Goal: Task Accomplishment & Management: Manage account settings

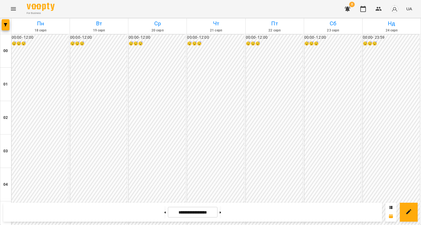
scroll to position [305, 0]
click at [8, 23] on button "button" at bounding box center [6, 24] width 8 height 11
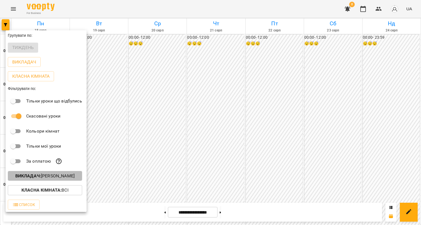
click at [57, 178] on p "Викладач : [PERSON_NAME]" at bounding box center [44, 176] width 59 height 7
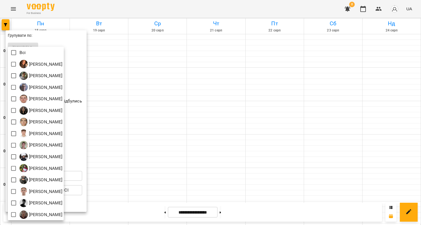
click at [74, 40] on div at bounding box center [210, 112] width 421 height 225
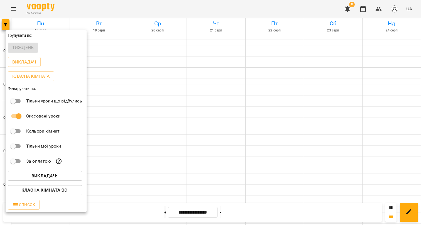
click at [127, 54] on div at bounding box center [210, 112] width 421 height 225
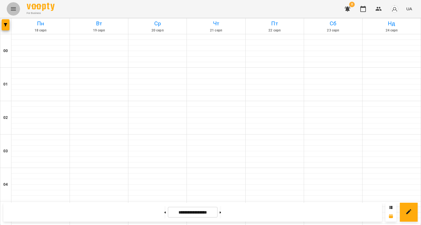
click at [18, 11] on button "Menu" at bounding box center [13, 8] width 13 height 13
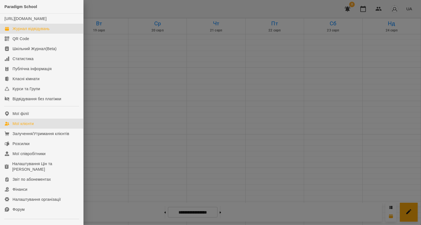
click at [36, 127] on link "Мої клієнти" at bounding box center [41, 124] width 83 height 10
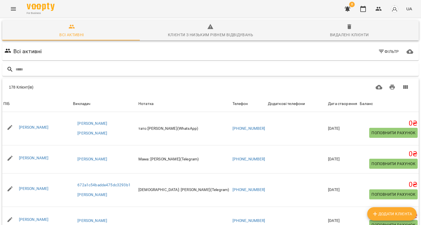
click at [13, 8] on icon "Menu" at bounding box center [13, 9] width 7 height 7
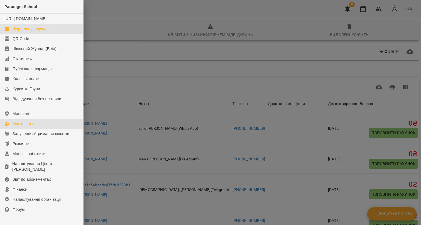
click at [33, 31] on div "Журнал відвідувань" at bounding box center [31, 29] width 37 height 6
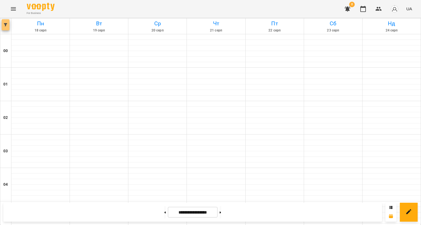
click at [5, 28] on button "button" at bounding box center [6, 24] width 8 height 11
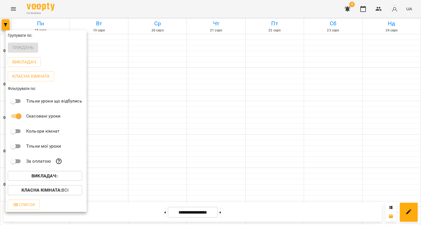
click at [13, 7] on div at bounding box center [210, 112] width 421 height 225
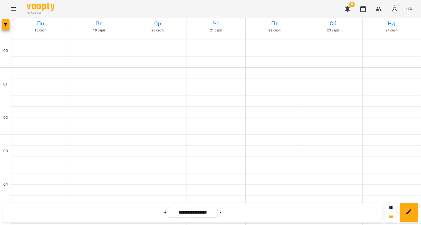
click at [14, 11] on div "Групувати по: Тиждень Викладач Класна кімната Фільтрувати по: Тільки уроки що в…" at bounding box center [210, 112] width 421 height 225
click at [10, 10] on icon "Menu" at bounding box center [13, 9] width 7 height 7
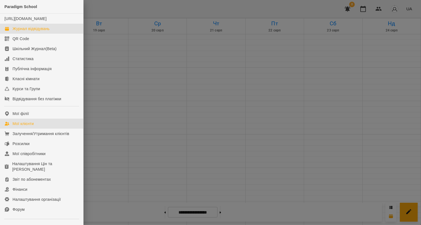
click at [37, 128] on link "Мої клієнти" at bounding box center [41, 124] width 83 height 10
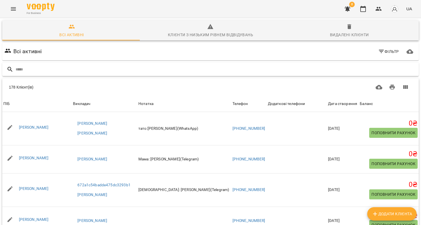
click at [36, 72] on input "text" at bounding box center [216, 69] width 401 height 9
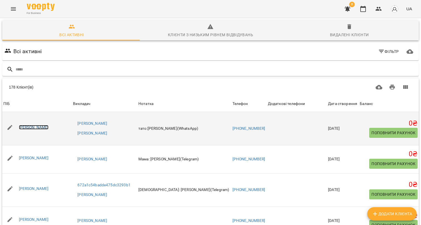
click at [31, 127] on link "Єва Кривенко" at bounding box center [34, 127] width 30 height 4
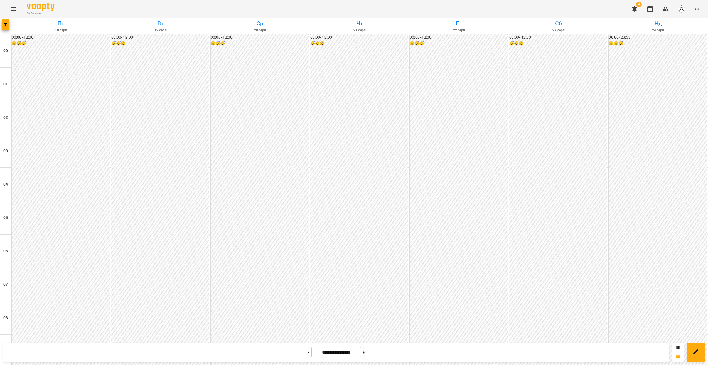
scroll to position [496, 0]
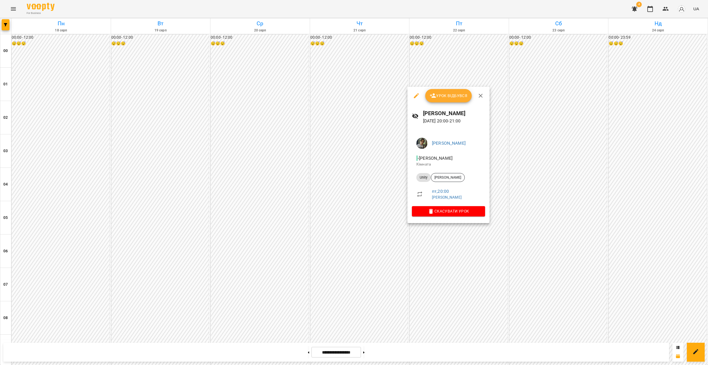
click at [431, 227] on div at bounding box center [354, 182] width 708 height 365
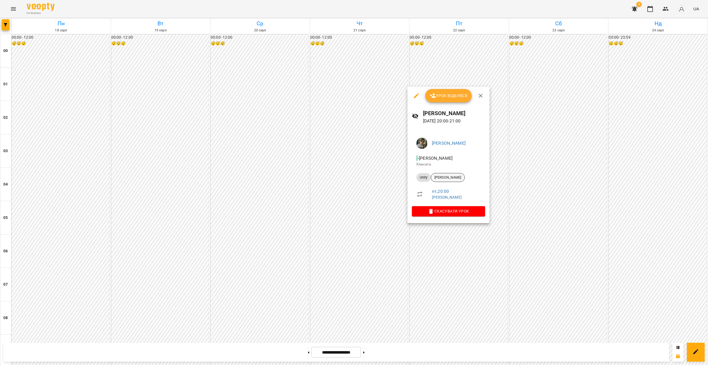
click at [447, 180] on div "[PERSON_NAME]" at bounding box center [448, 177] width 34 height 9
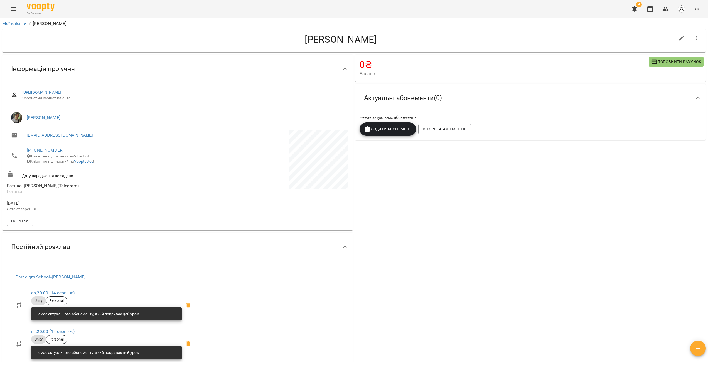
click at [384, 129] on span "Додати Абонемент" at bounding box center [388, 129] width 48 height 7
click at [382, 202] on li "Безкоштовний урок" at bounding box center [391, 201] width 66 height 10
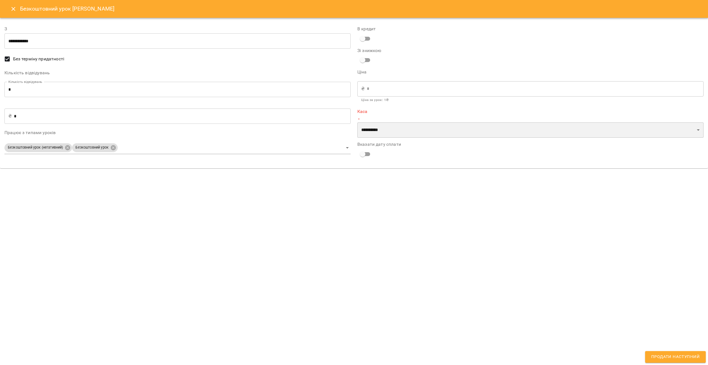
click at [397, 128] on select "**********" at bounding box center [530, 130] width 346 height 16
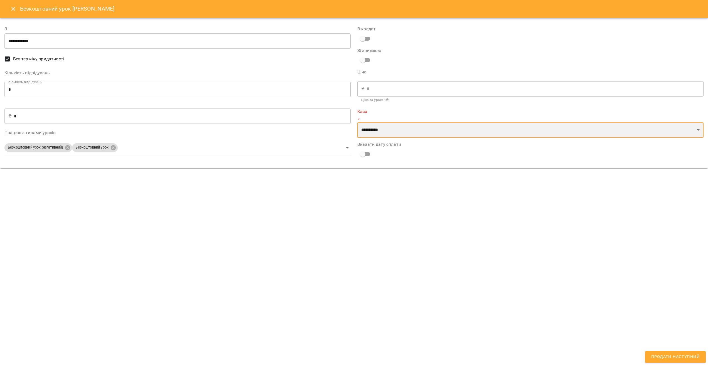
select select "****"
click at [357, 122] on select "**********" at bounding box center [530, 130] width 346 height 16
click at [434, 121] on select "**********" at bounding box center [530, 124] width 346 height 16
click at [357, 116] on select "**********" at bounding box center [530, 124] width 346 height 16
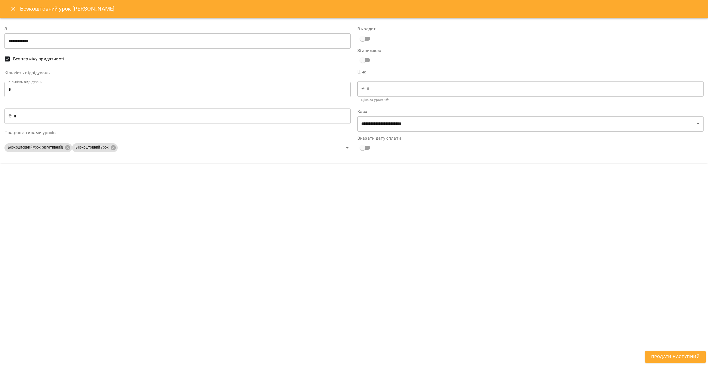
click at [415, 238] on div "**********" at bounding box center [354, 182] width 708 height 365
click at [658, 358] on span "Продати наступний" at bounding box center [675, 356] width 48 height 7
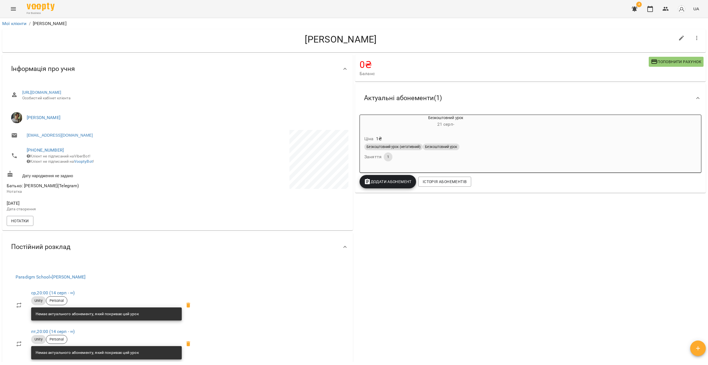
click at [7, 10] on button "Menu" at bounding box center [13, 8] width 13 height 13
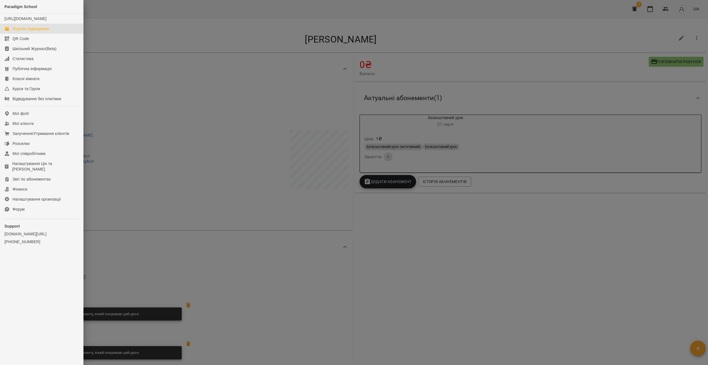
click at [33, 31] on div "Журнал відвідувань" at bounding box center [31, 29] width 37 height 6
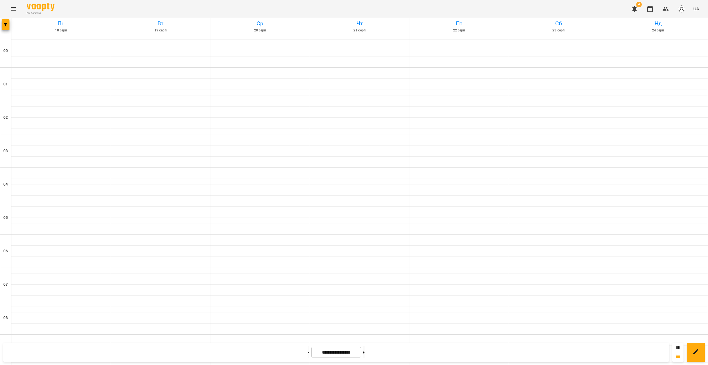
scroll to position [476, 0]
click at [4, 27] on button "button" at bounding box center [6, 24] width 8 height 11
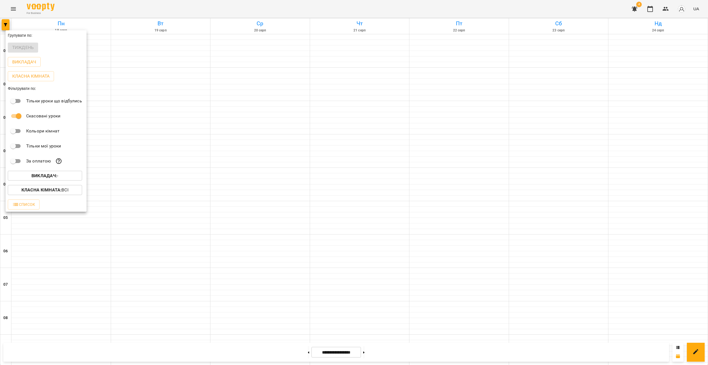
click at [58, 182] on div "Викладач : -" at bounding box center [46, 176] width 81 height 14
click at [57, 179] on p "Викладач : -" at bounding box center [44, 176] width 27 height 7
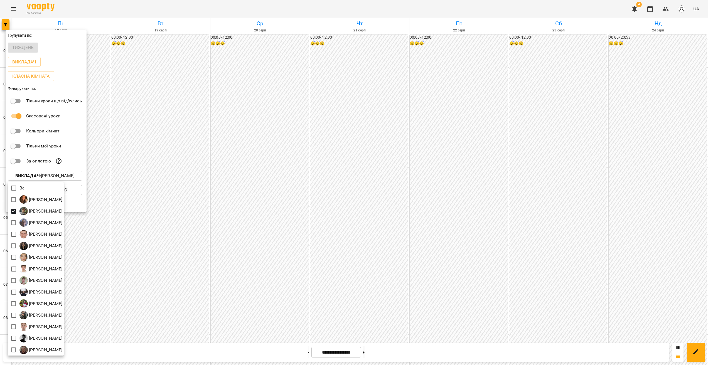
click at [409, 244] on div at bounding box center [354, 182] width 708 height 365
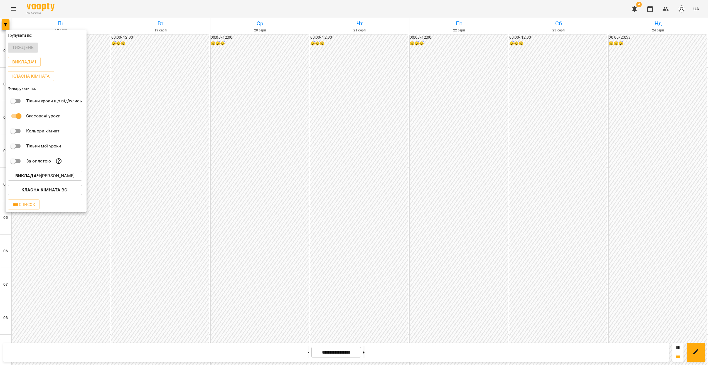
click at [441, 245] on div "Всі [PERSON_NAME] [PERSON_NAME] [PERSON_NAME] [PERSON_NAME] Минусора [PERSON_NA…" at bounding box center [354, 182] width 708 height 365
click at [447, 247] on div at bounding box center [354, 182] width 708 height 365
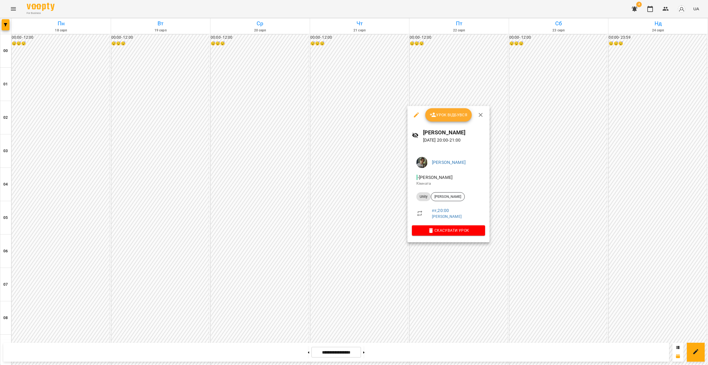
click at [416, 115] on icon "button" at bounding box center [416, 114] width 5 height 5
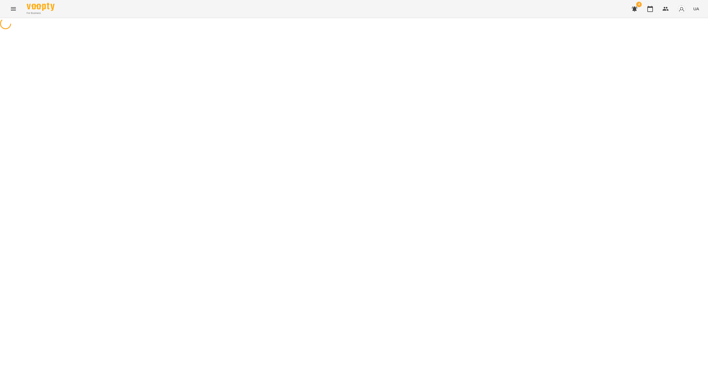
select select "*****"
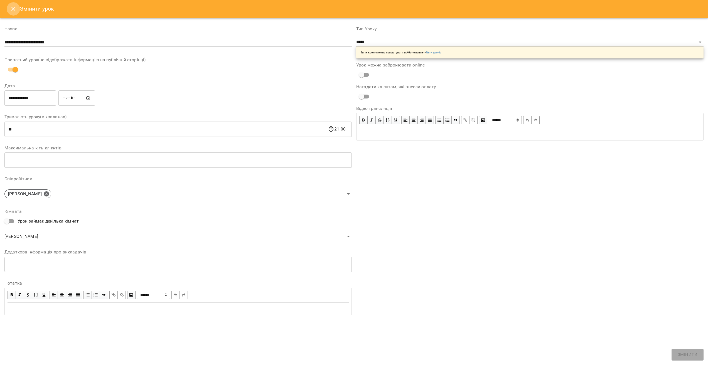
click at [14, 9] on icon "Close" at bounding box center [13, 9] width 4 height 4
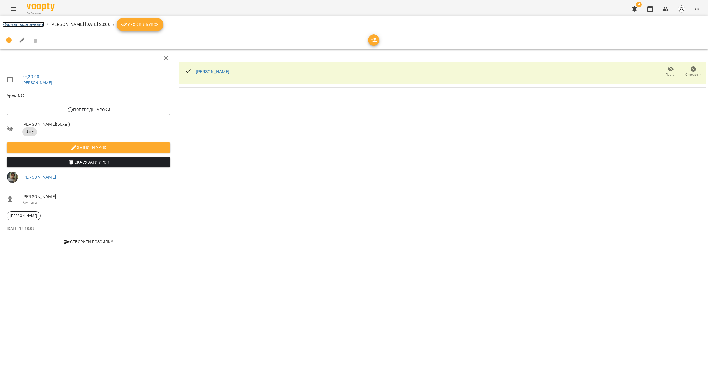
click at [25, 24] on link "Журнал відвідувань" at bounding box center [23, 24] width 42 height 5
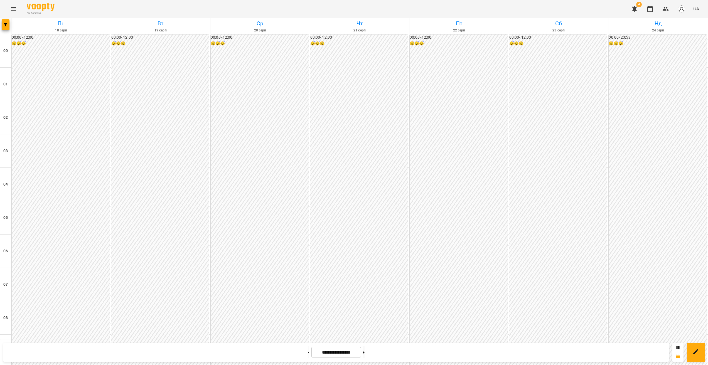
scroll to position [496, 0]
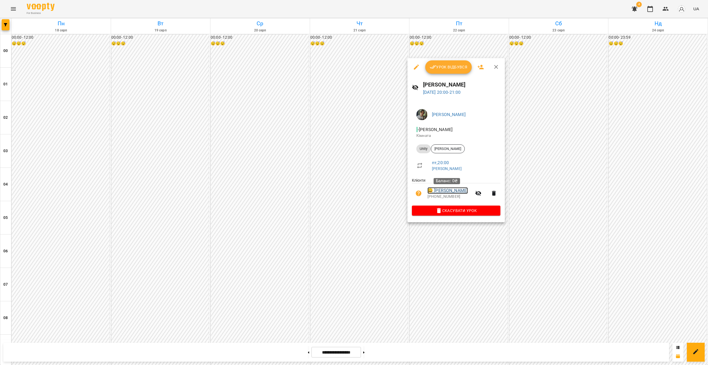
click at [461, 190] on link "😀 [PERSON_NAME]" at bounding box center [447, 190] width 40 height 7
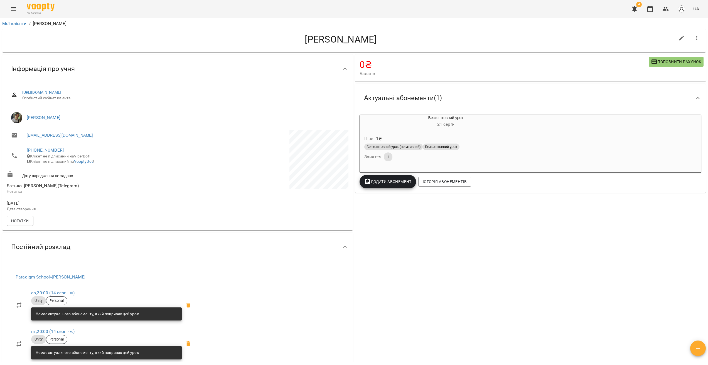
click at [398, 143] on div "Безкоштовний урок (негативний) Безкоштовний урок" at bounding box center [445, 146] width 165 height 9
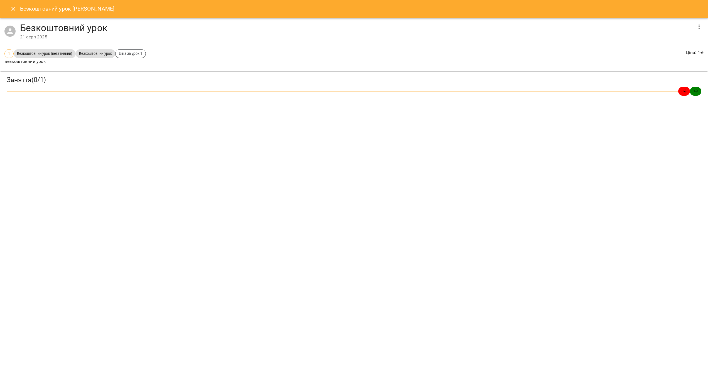
click at [13, 8] on icon "Close" at bounding box center [13, 9] width 4 height 4
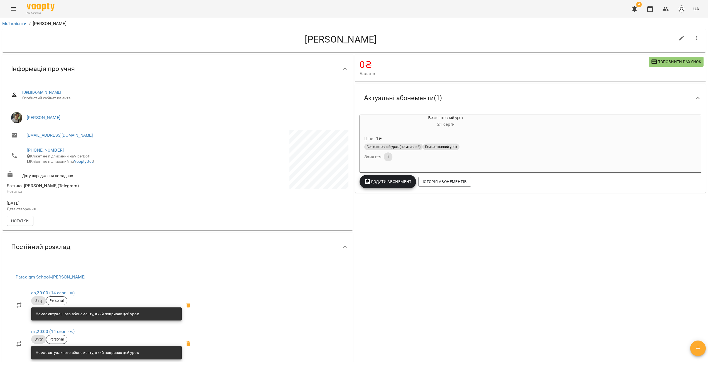
click at [522, 147] on div "Безкоштовний урок (негативний) Безкоштовний урок" at bounding box center [445, 147] width 163 height 7
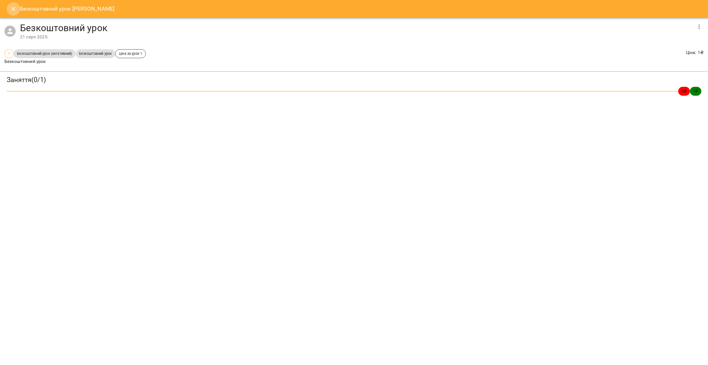
click at [11, 7] on icon "Close" at bounding box center [13, 9] width 7 height 7
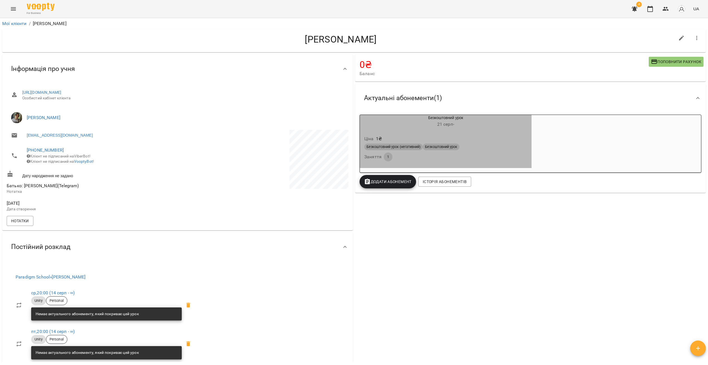
click at [424, 152] on div "Безкоштовний урок (негативний) Безкоштовний урок Заняття 1" at bounding box center [445, 152] width 165 height 20
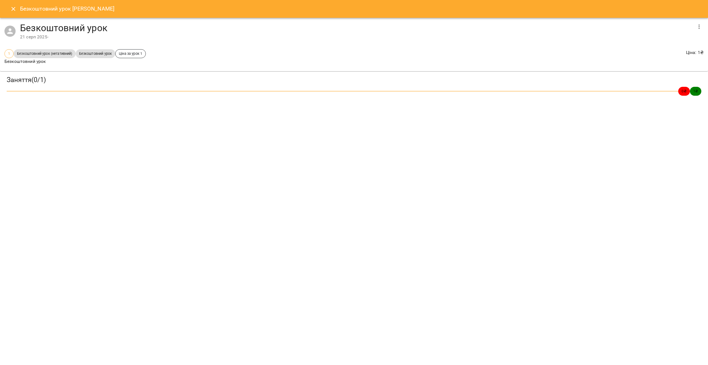
click at [11, 11] on icon "Close" at bounding box center [13, 9] width 7 height 7
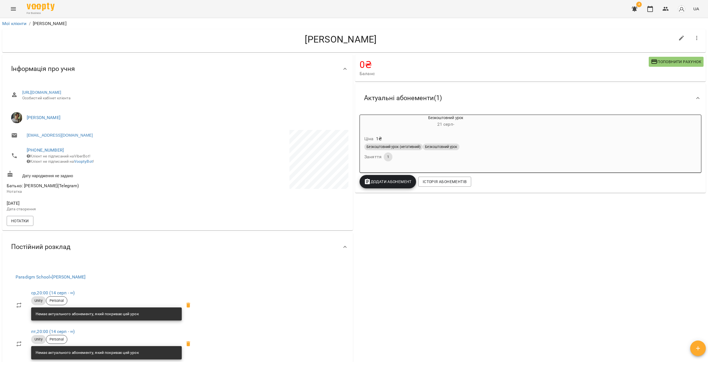
click at [678, 37] on icon "button" at bounding box center [681, 38] width 7 height 7
select select "**"
click at [603, 150] on div "Безкоштовний урок [DATE] - Ціна 1 ₴ Безкоштовний урок (негативний) Безкоштовний…" at bounding box center [531, 144] width 342 height 58
click at [609, 128] on div "Безкоштовний урок [DATE] - Ціна 1 ₴ Безкоштовний урок (негативний) Безкоштовний…" at bounding box center [531, 144] width 342 height 58
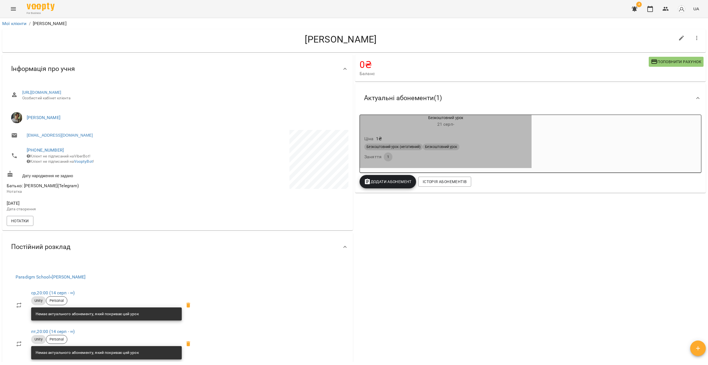
click at [457, 143] on div "Ціна 1 ₴" at bounding box center [445, 139] width 165 height 10
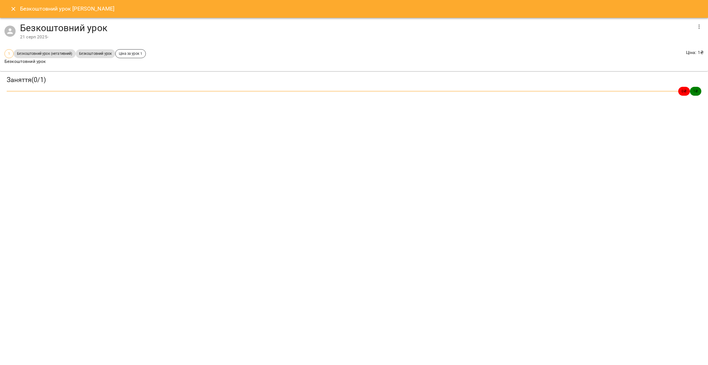
click at [698, 26] on icon "button" at bounding box center [699, 26] width 7 height 7
click at [621, 27] on div at bounding box center [616, 26] width 16 height 7
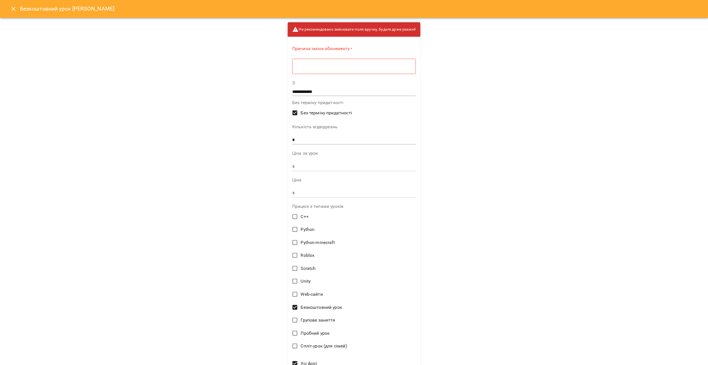
click at [3, 5] on div "Безкоштовний урок [PERSON_NAME]" at bounding box center [354, 9] width 708 height 18
click at [13, 14] on button "Close" at bounding box center [13, 8] width 13 height 13
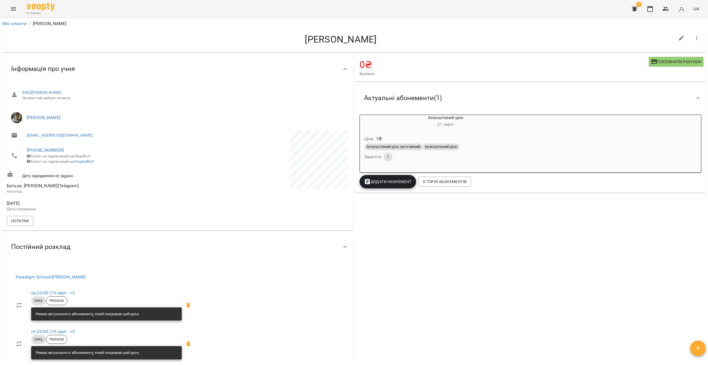
click at [395, 184] on span "Додати Абонемент" at bounding box center [388, 181] width 48 height 7
click at [389, 244] on li "1 заняття" at bounding box center [391, 244] width 66 height 10
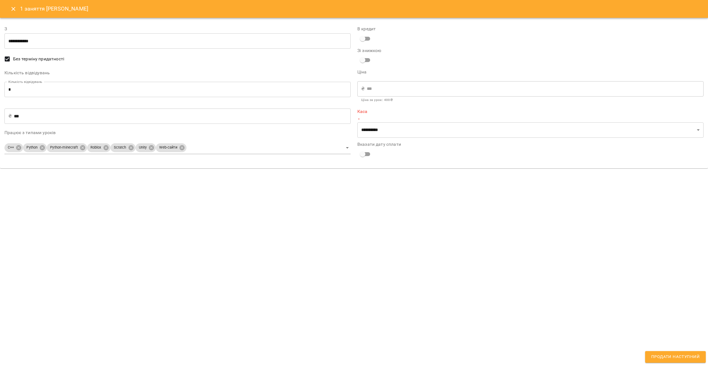
type input "**********"
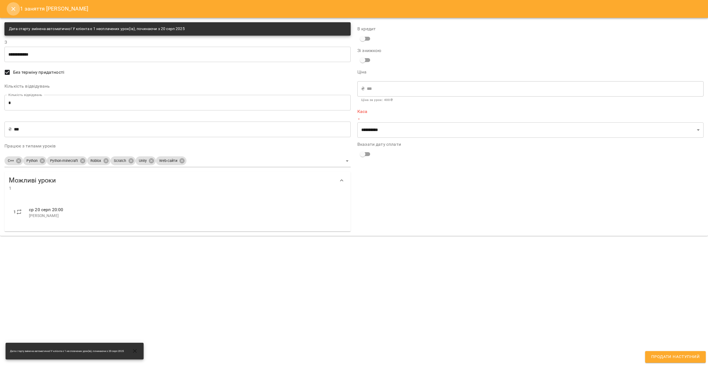
click at [14, 15] on button "Close" at bounding box center [13, 8] width 13 height 13
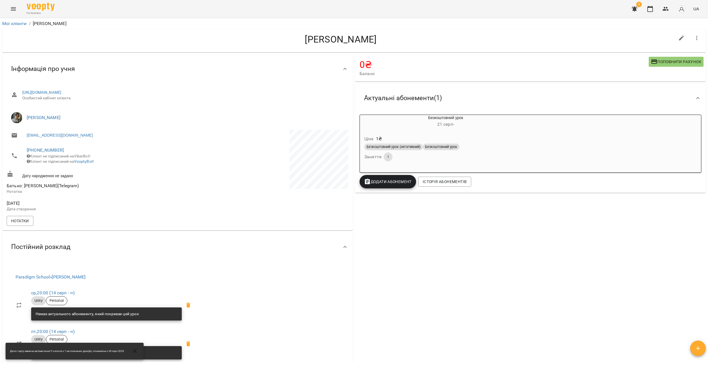
click at [384, 183] on span "Додати Абонемент" at bounding box center [388, 181] width 48 height 7
click at [395, 254] on li "Безкоштовний урок" at bounding box center [391, 254] width 66 height 10
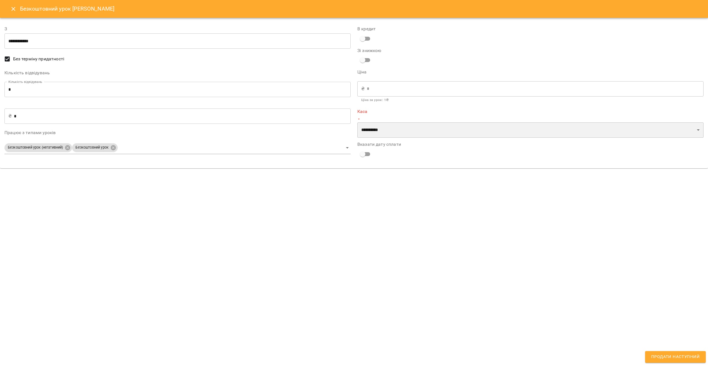
click at [391, 134] on select "**********" at bounding box center [530, 130] width 346 height 16
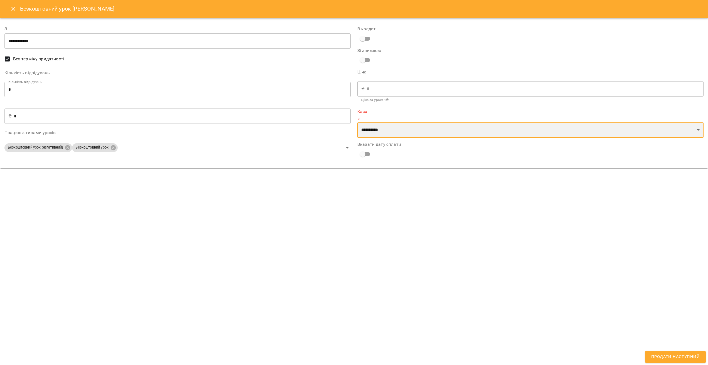
select select "****"
click at [357, 122] on select "**********" at bounding box center [530, 130] width 346 height 16
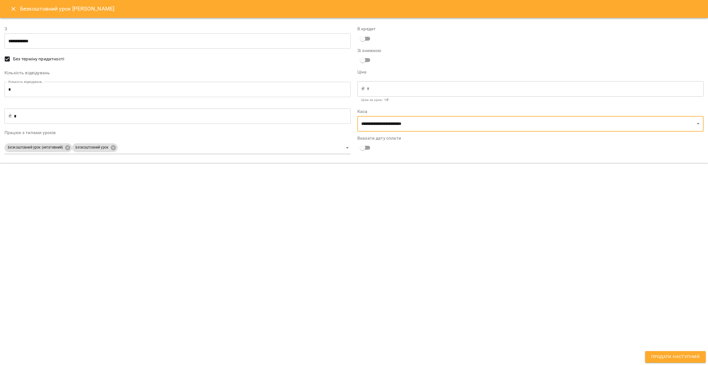
click at [12, 10] on icon "Close" at bounding box center [13, 9] width 7 height 7
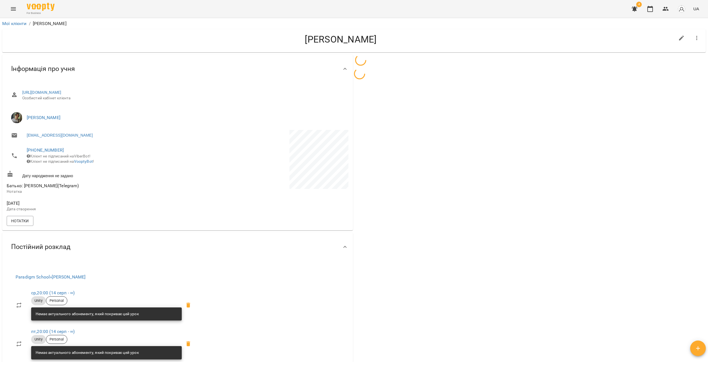
click at [17, 11] on button "Menu" at bounding box center [13, 8] width 13 height 13
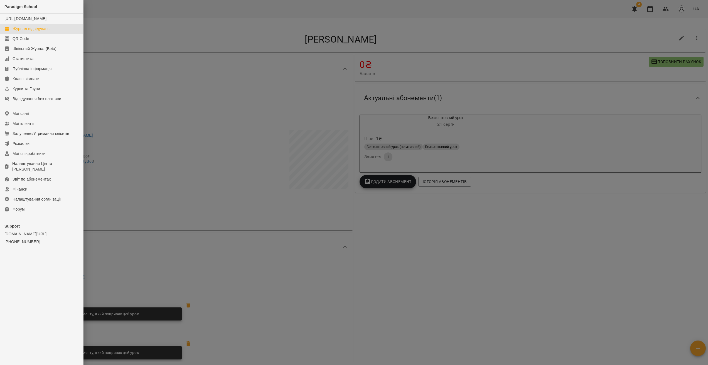
click at [33, 31] on div "Журнал відвідувань" at bounding box center [31, 29] width 37 height 6
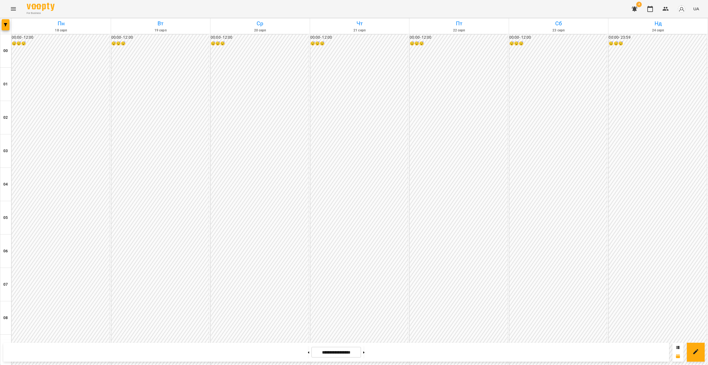
scroll to position [491, 0]
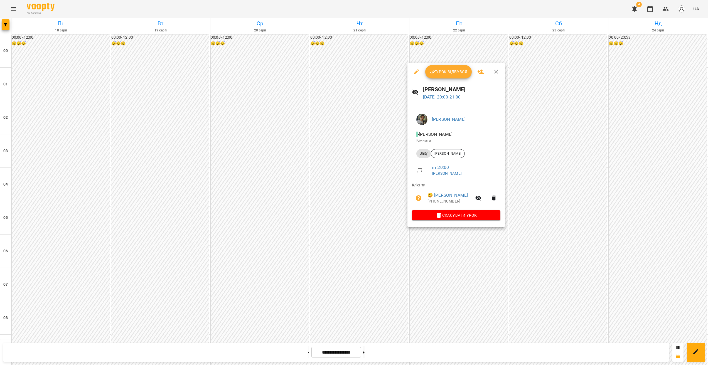
click at [416, 73] on icon "button" at bounding box center [416, 71] width 5 height 5
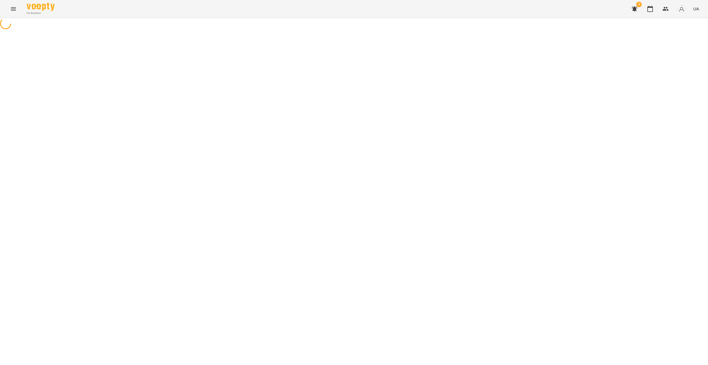
select select "*****"
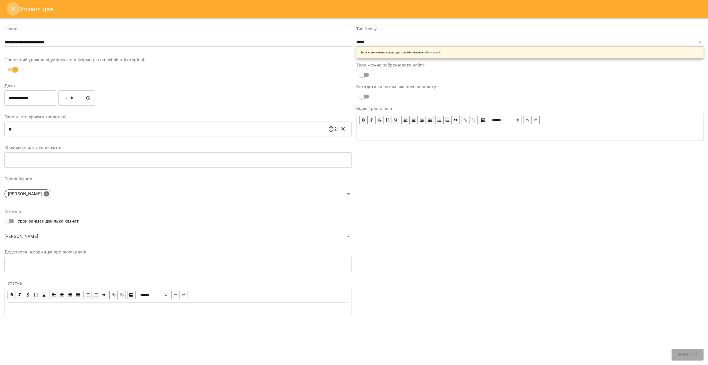
click at [15, 13] on button "Close" at bounding box center [13, 8] width 13 height 13
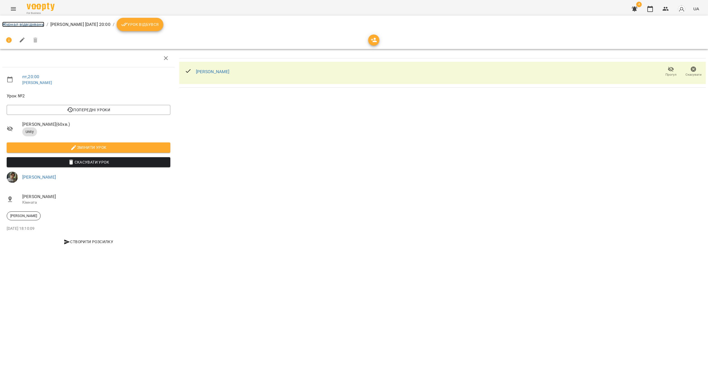
click at [20, 23] on link "Журнал відвідувань" at bounding box center [23, 24] width 42 height 5
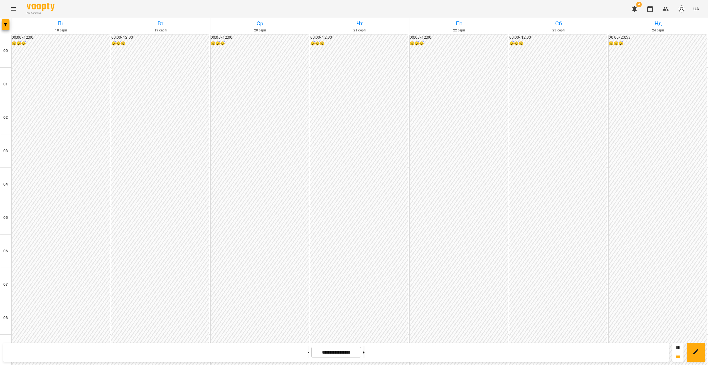
scroll to position [468, 0]
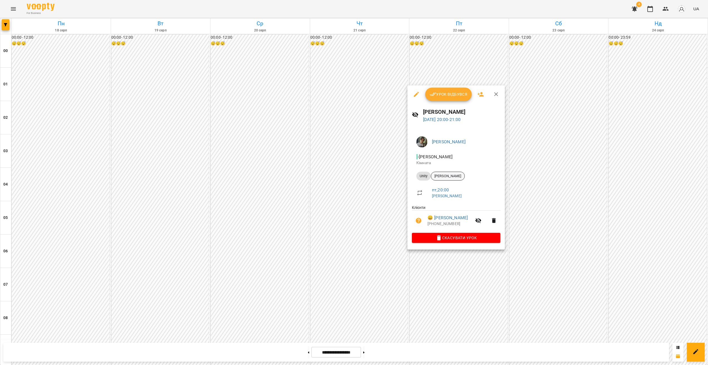
click at [446, 178] on span "[PERSON_NAME]" at bounding box center [447, 176] width 33 height 5
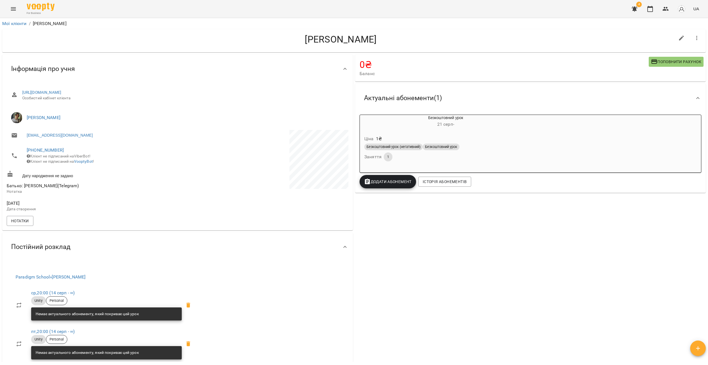
click at [395, 188] on button "Додати Абонемент" at bounding box center [388, 181] width 56 height 13
click at [375, 245] on li "1 заняття" at bounding box center [391, 244] width 66 height 10
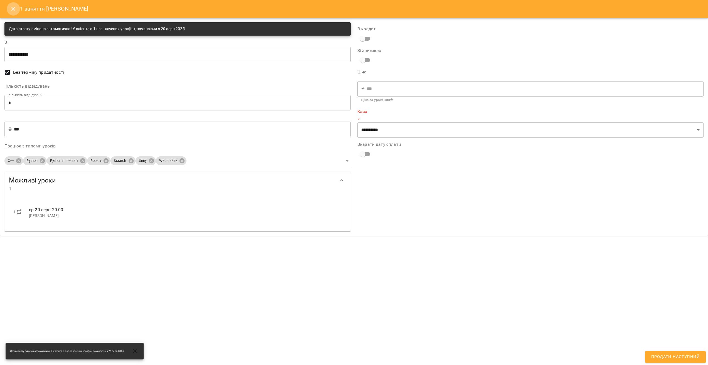
click at [7, 9] on button "Close" at bounding box center [13, 8] width 13 height 13
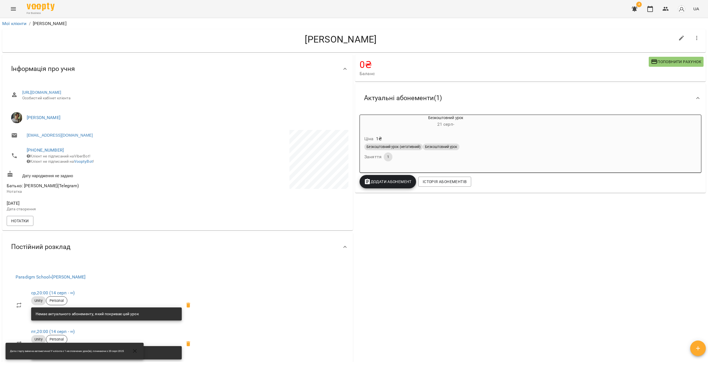
click at [397, 186] on button "Додати Абонемент" at bounding box center [388, 181] width 56 height 13
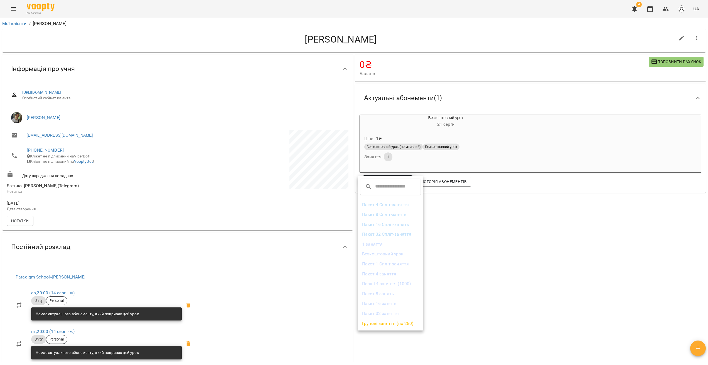
click at [377, 255] on li "Безкоштовний урок" at bounding box center [391, 254] width 66 height 10
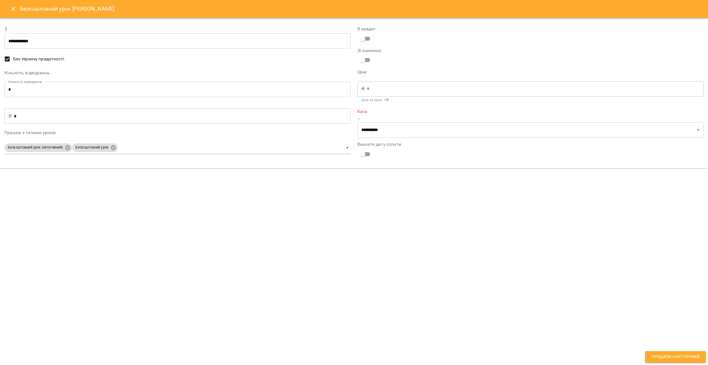
click at [15, 11] on icon "Close" at bounding box center [13, 9] width 7 height 7
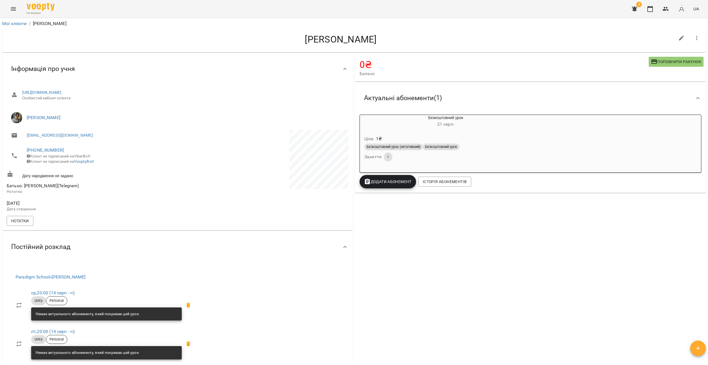
click at [13, 10] on icon "Menu" at bounding box center [13, 8] width 5 height 3
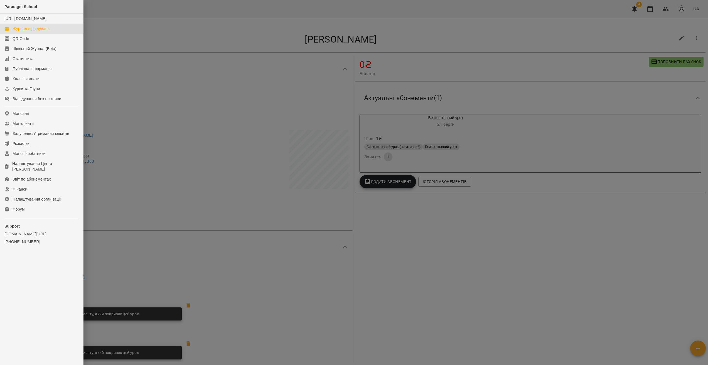
click at [29, 31] on div "Журнал відвідувань" at bounding box center [31, 29] width 37 height 6
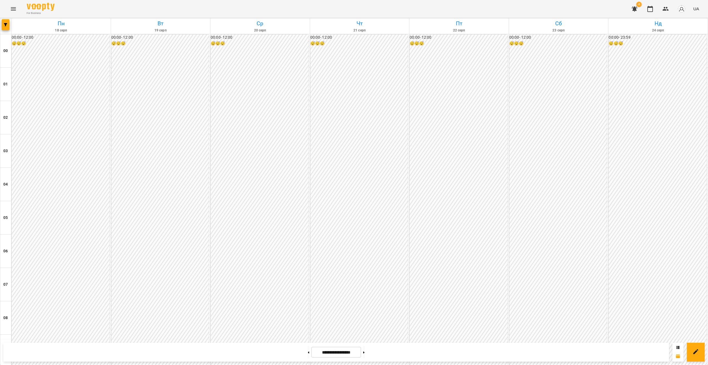
scroll to position [496, 0]
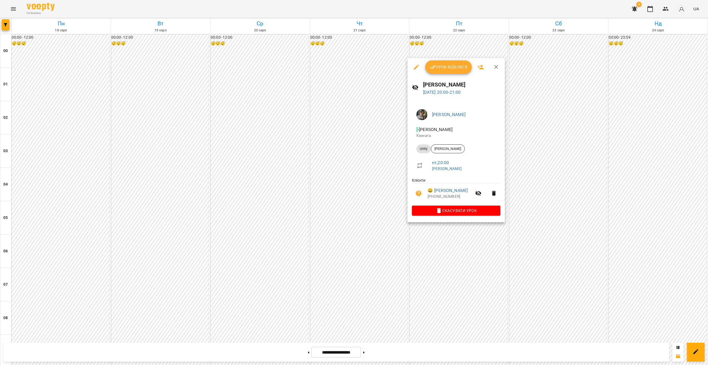
click at [416, 68] on icon "button" at bounding box center [416, 67] width 5 height 5
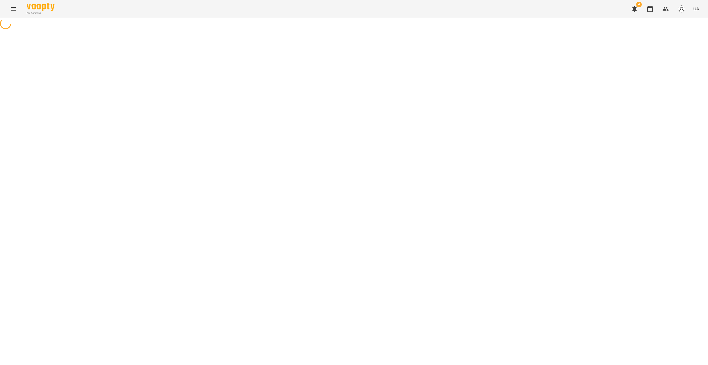
select select "*****"
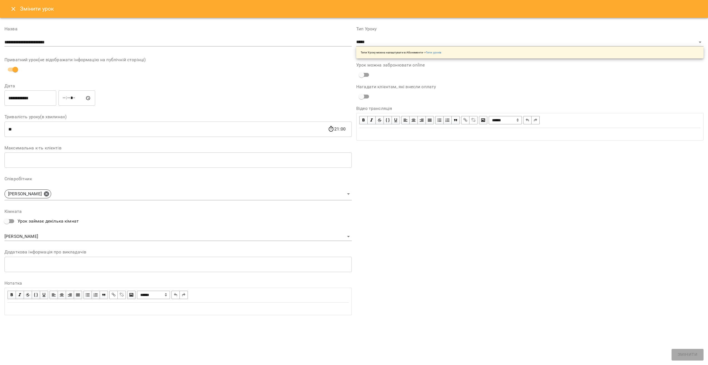
click at [12, 11] on icon "Close" at bounding box center [13, 9] width 7 height 7
